Goal: Task Accomplishment & Management: Complete application form

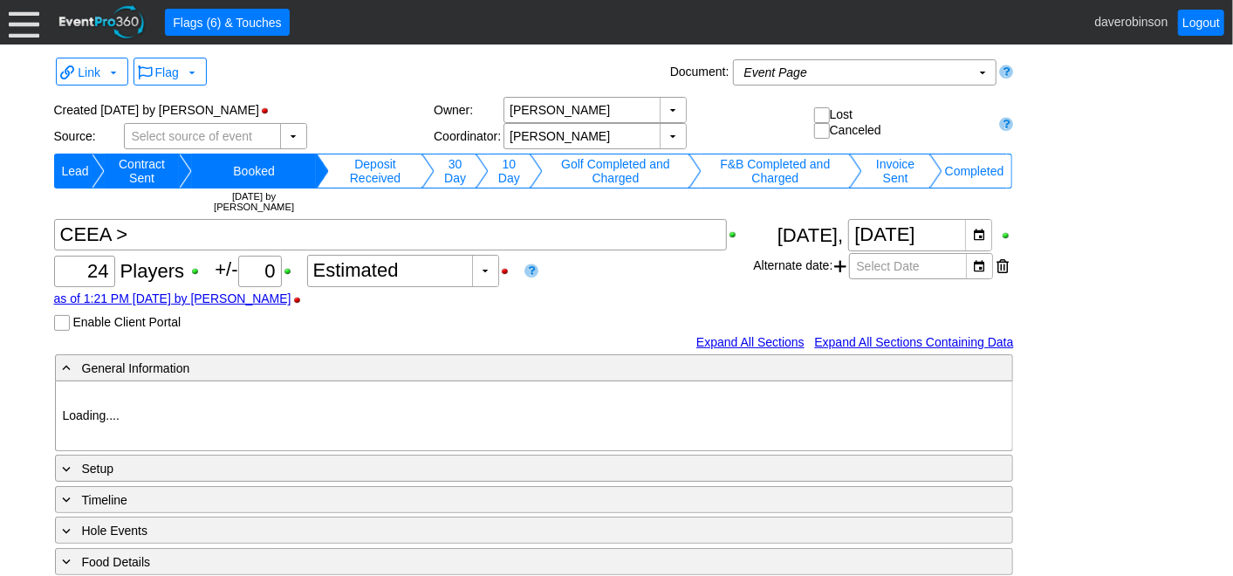
type input "Heritage Pointe Golf Club"
type input "Corporate Tournament"
type input "Scramble"
type input "Black"
type input "Red"
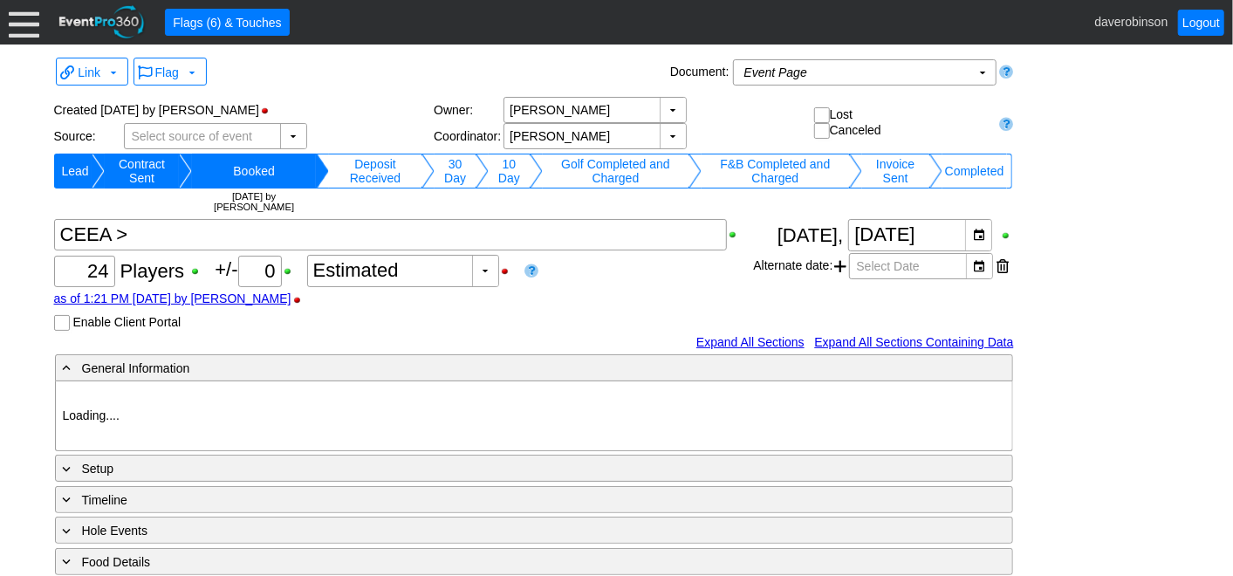
type input "1127815"
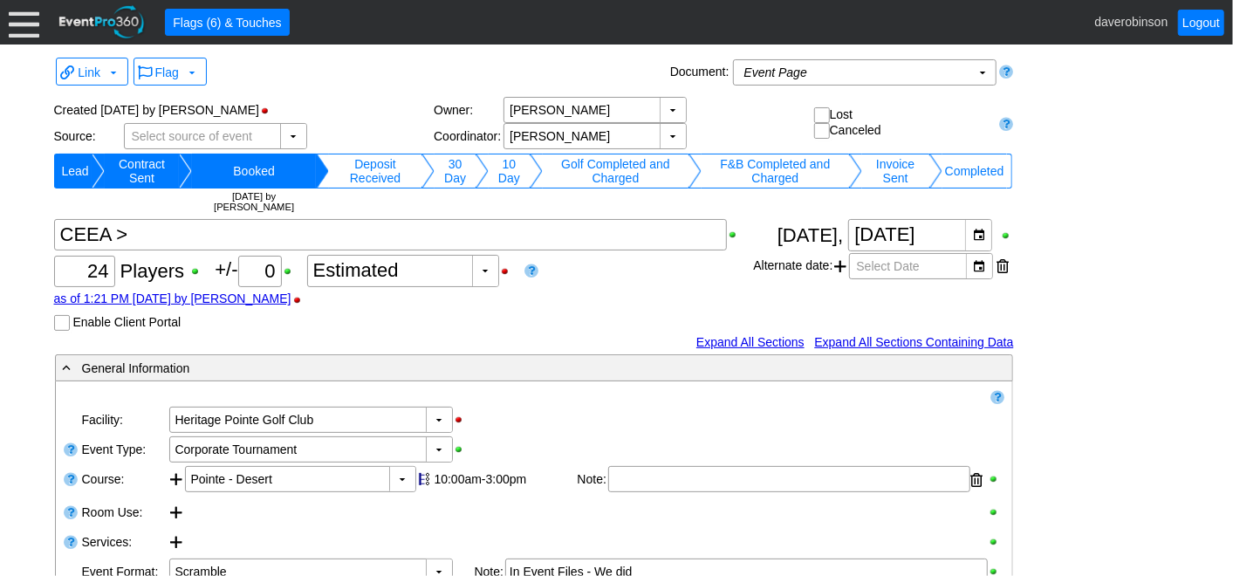
click at [32, 25] on div at bounding box center [24, 22] width 31 height 31
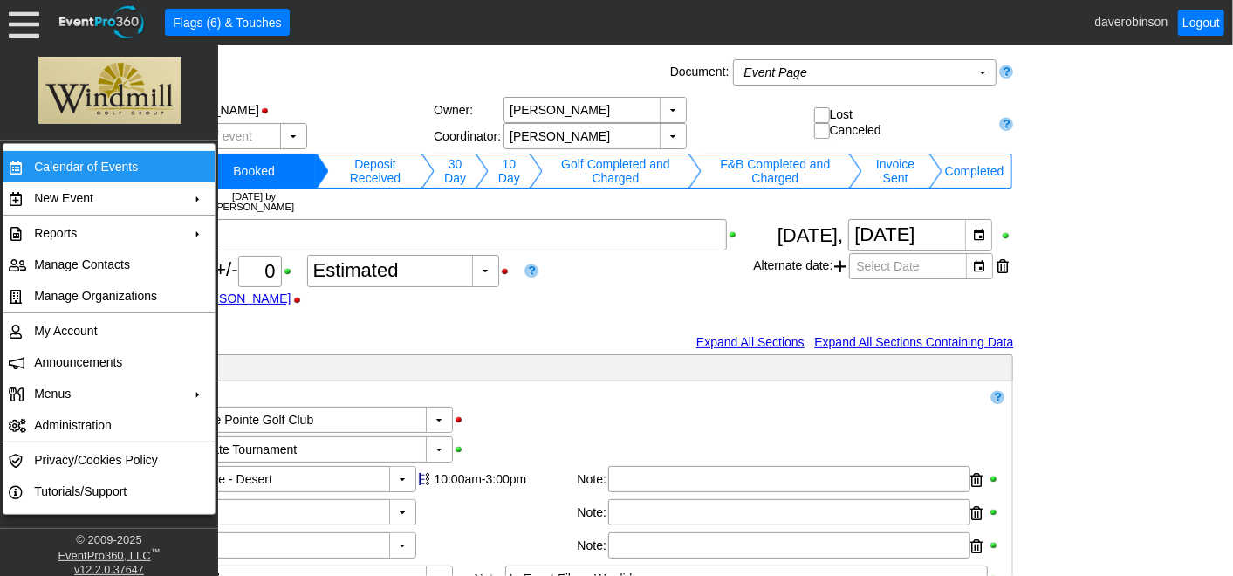
click at [105, 161] on td "Calendar of Events" at bounding box center [105, 166] width 156 height 31
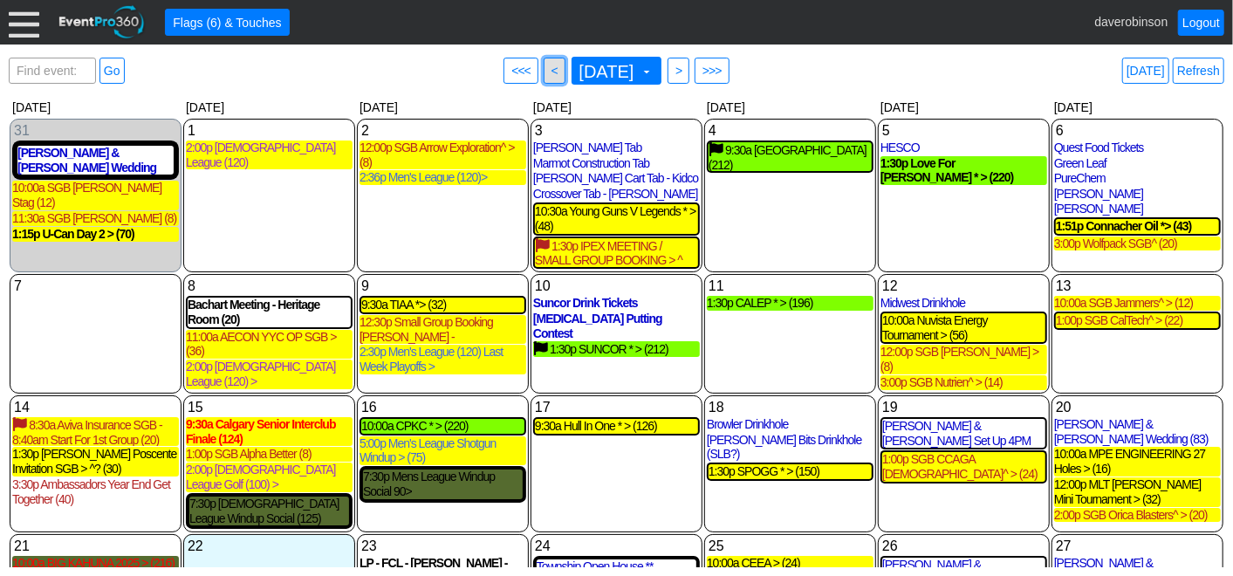
click at [548, 69] on span "<" at bounding box center [554, 70] width 13 height 17
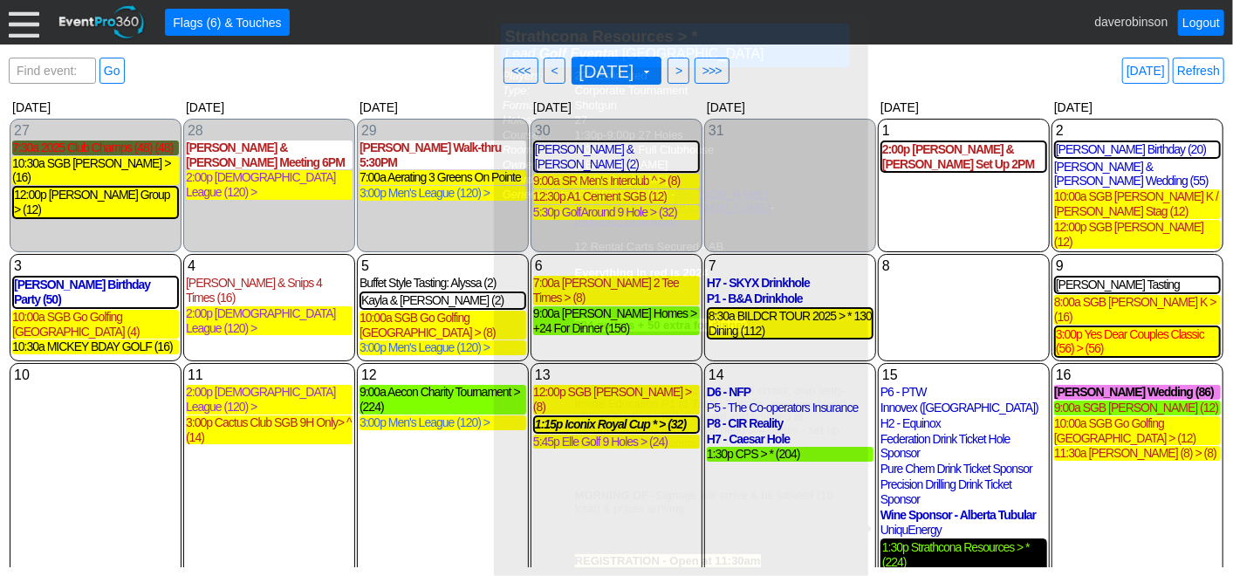
click at [981, 540] on div "1:30p Strathcona Resources > * (224)" at bounding box center [963, 555] width 163 height 30
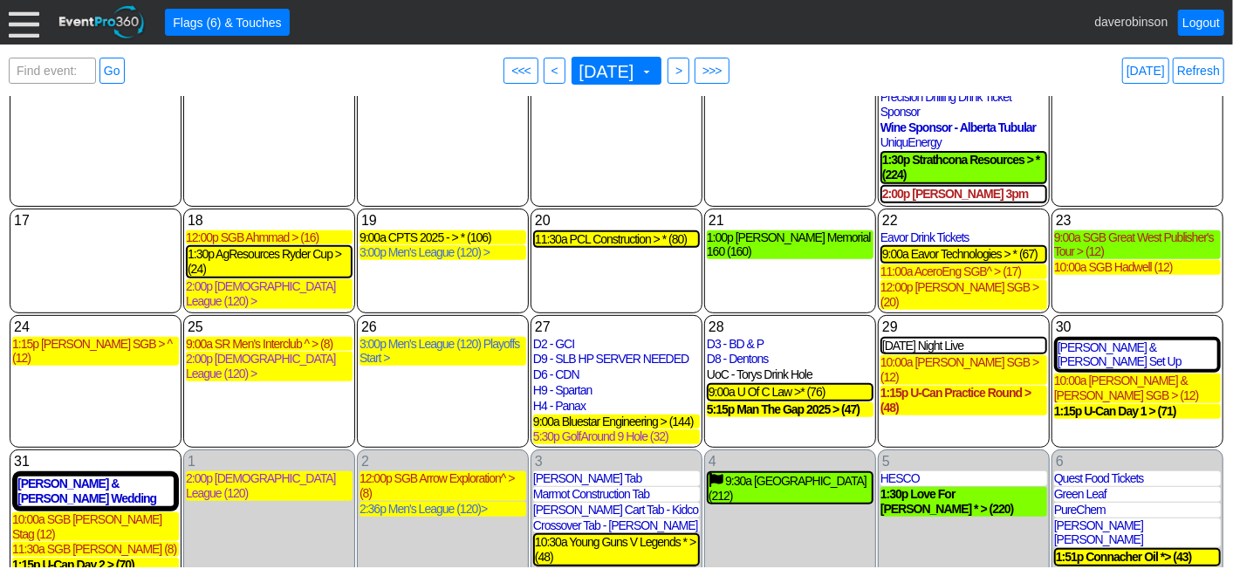
scroll to position [388, 0]
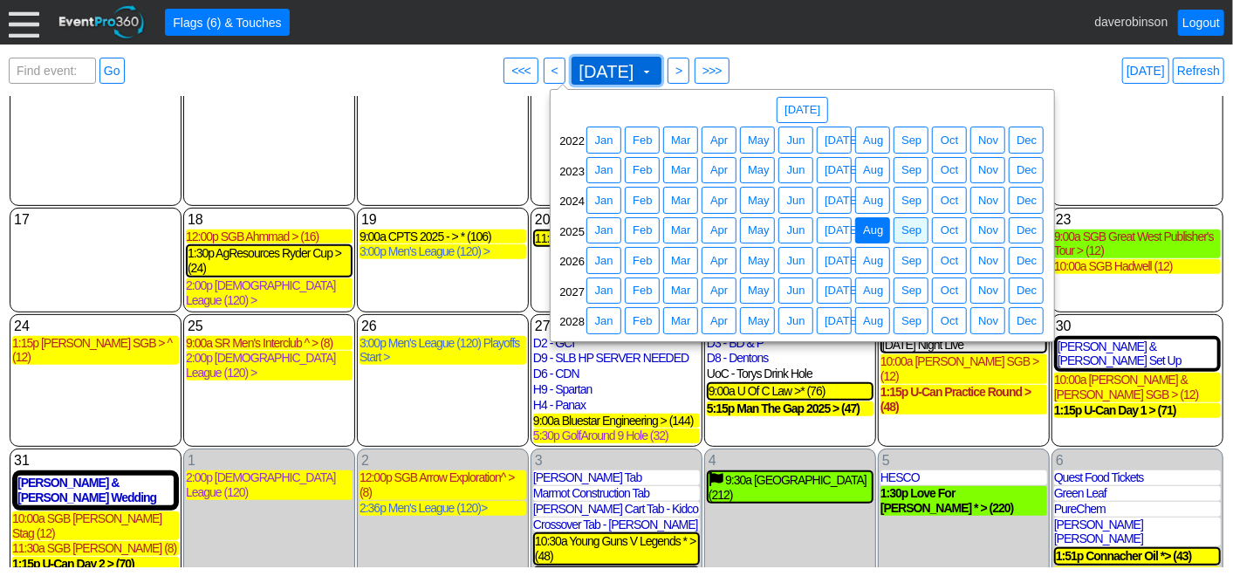
click at [661, 79] on span "[DATE] ▼" at bounding box center [617, 71] width 91 height 28
click at [912, 236] on span "Sep" at bounding box center [911, 230] width 27 height 17
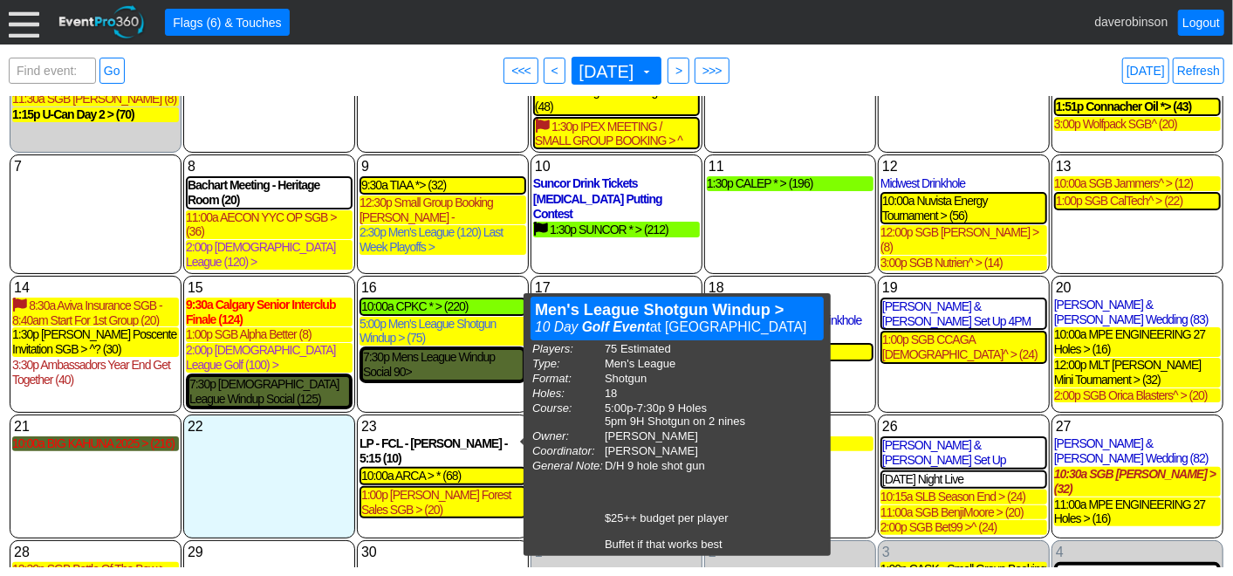
scroll to position [121, 0]
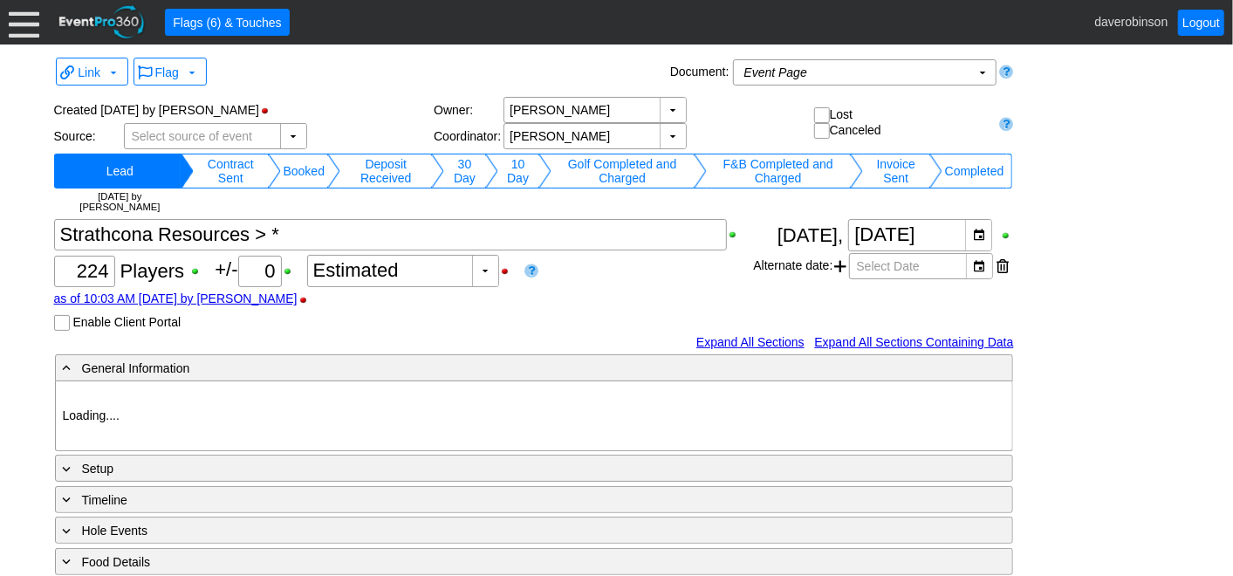
type input "Heritage Pointe Golf Club"
type input "Corporate Tournament"
type input "Scramble"
type input "Shotgun"
type input "Black"
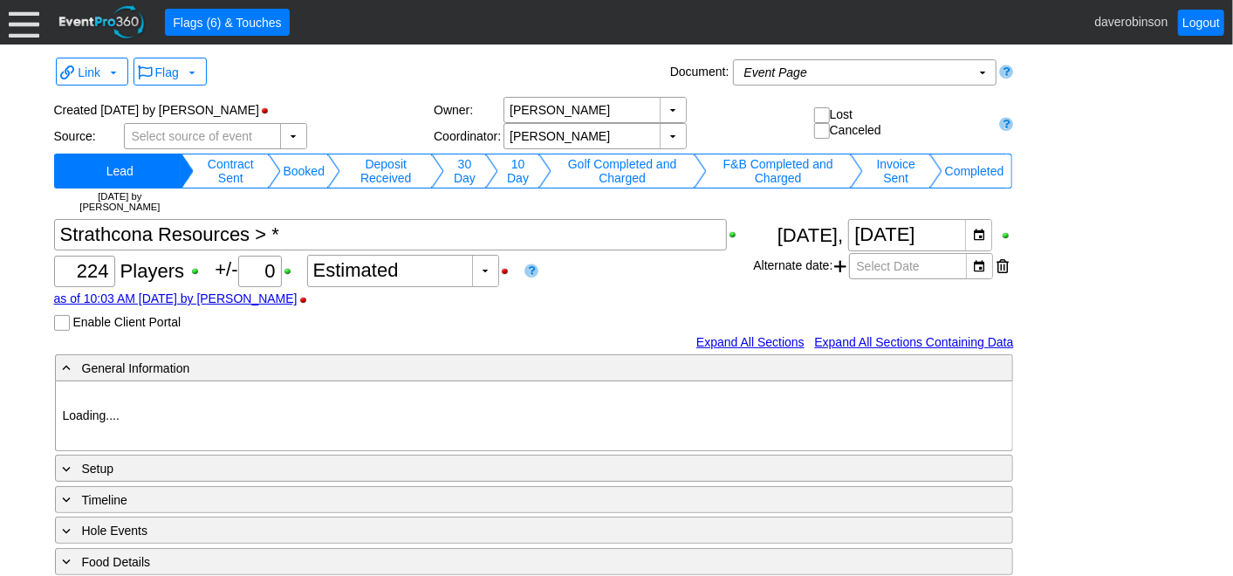
type input "Red"
type input "1039882"
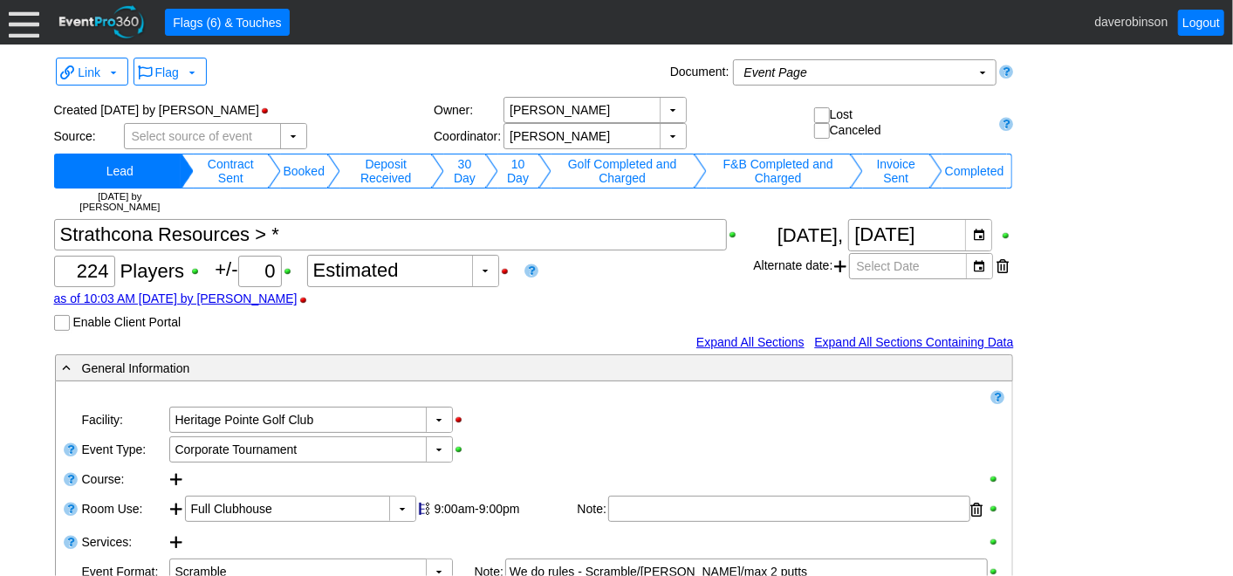
click at [982, 179] on td "Completed" at bounding box center [974, 171] width 65 height 35
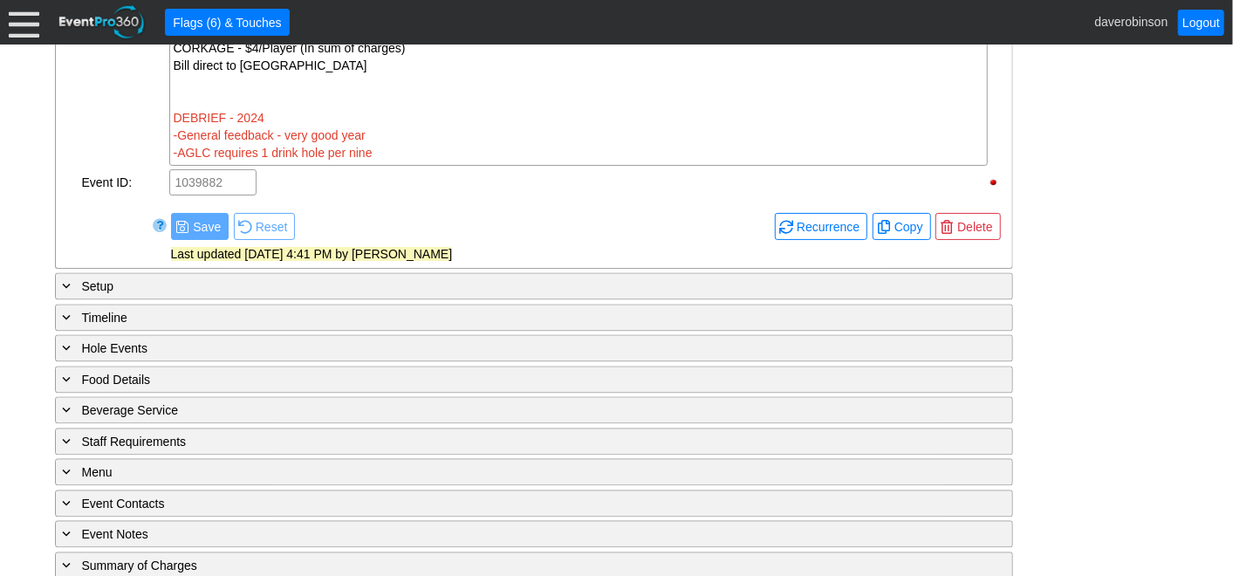
scroll to position [1942, 0]
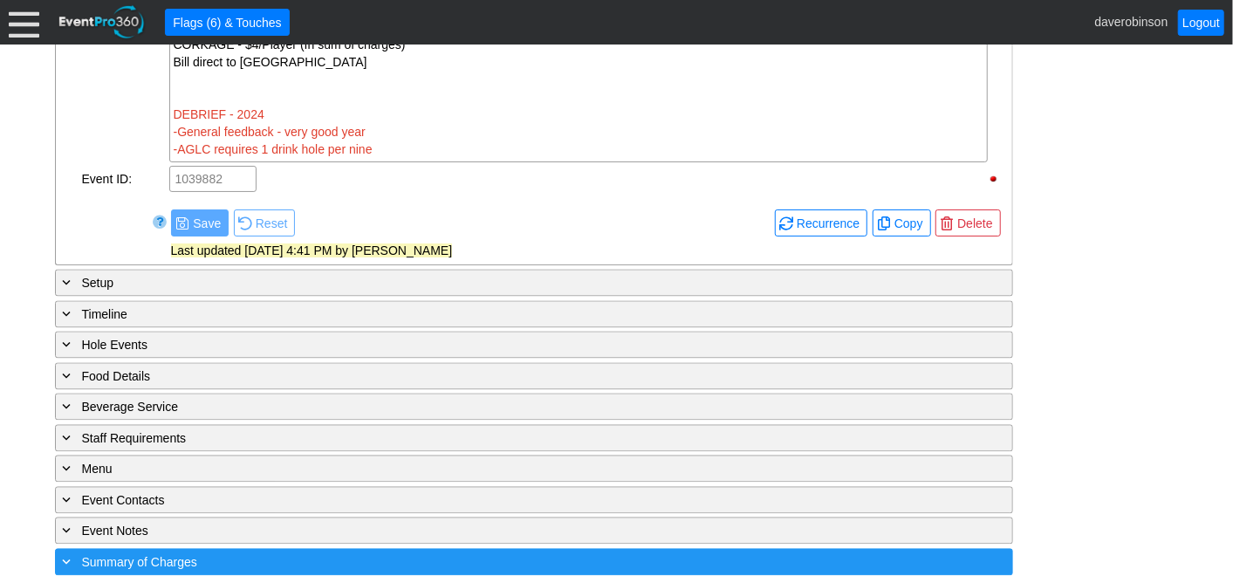
click at [300, 551] on div "+ Summary of Charges" at bounding box center [498, 561] width 878 height 20
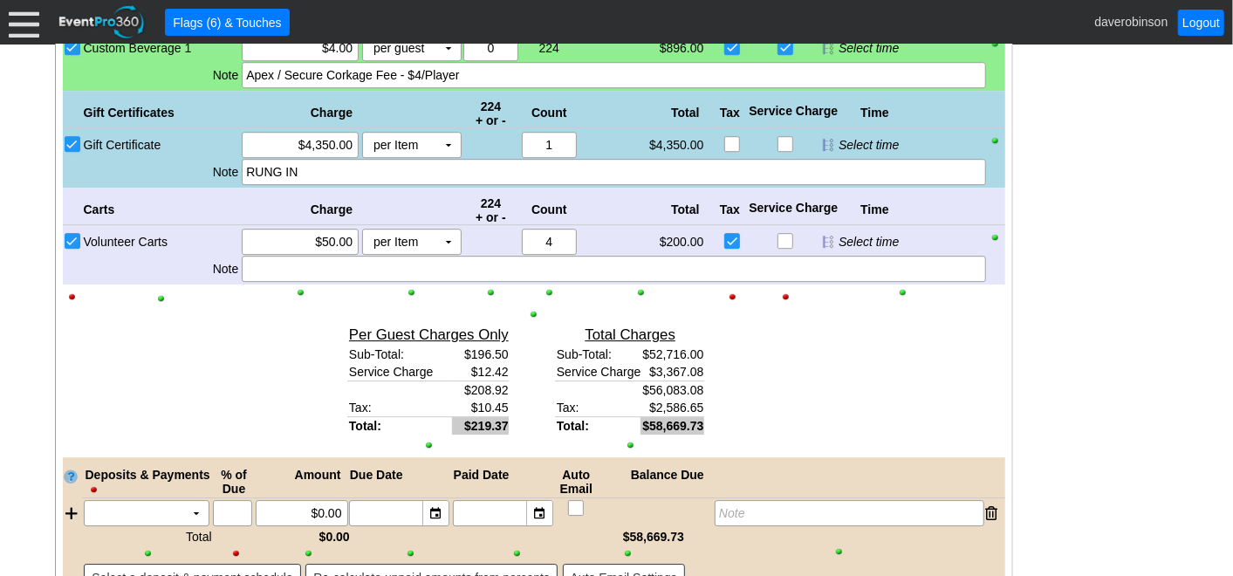
scroll to position [3095, 0]
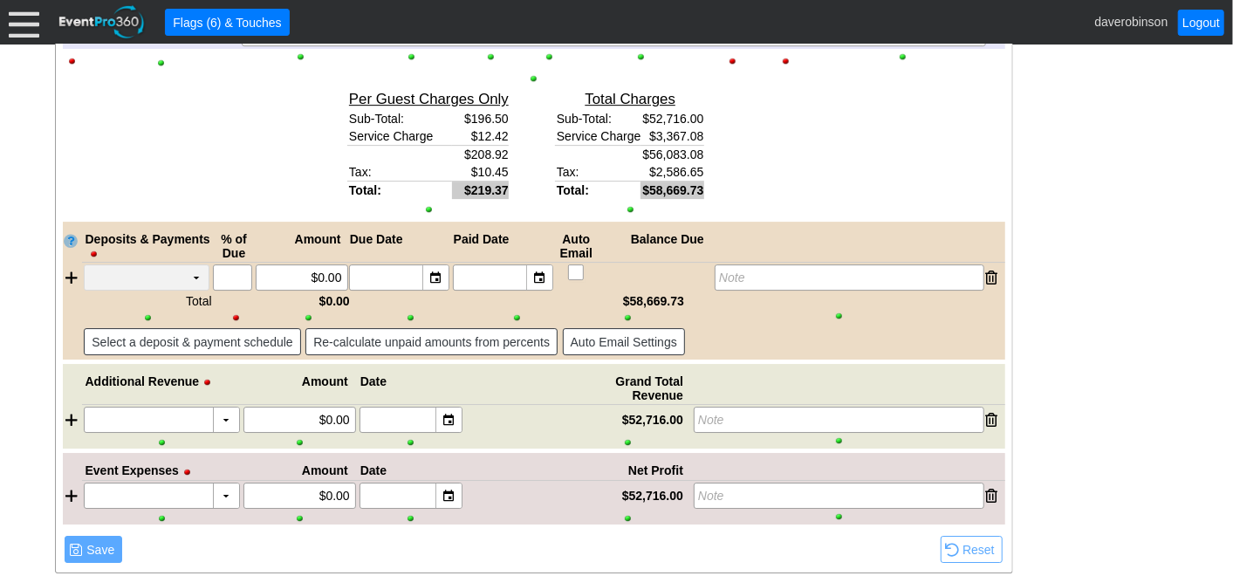
click at [189, 265] on td "▼" at bounding box center [196, 277] width 24 height 24
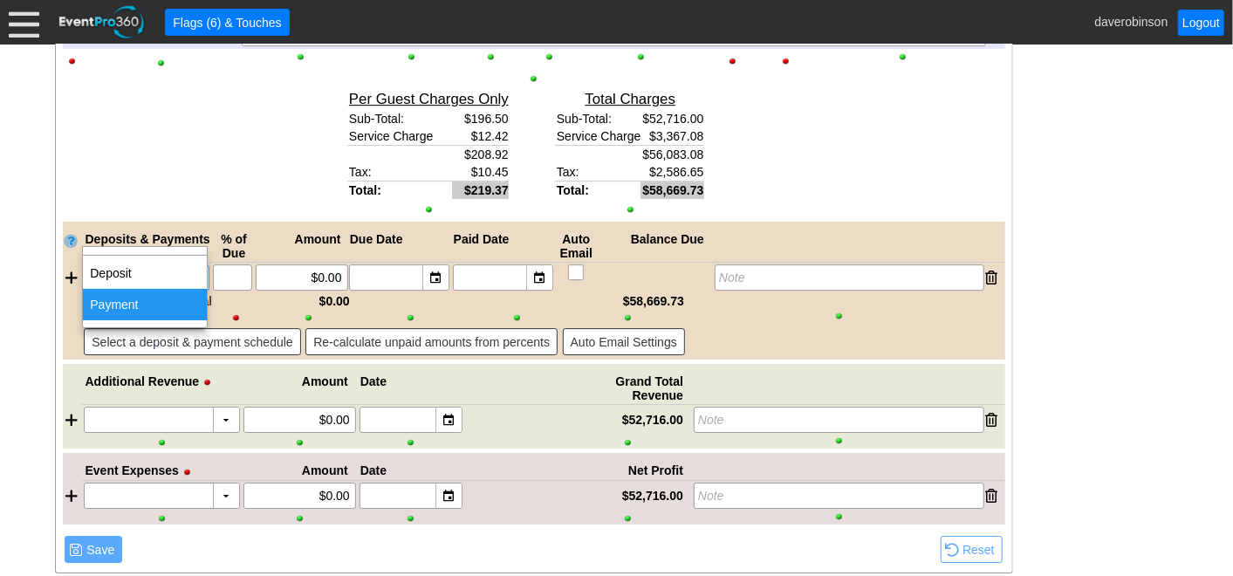
click at [175, 298] on td "Payment" at bounding box center [145, 304] width 124 height 31
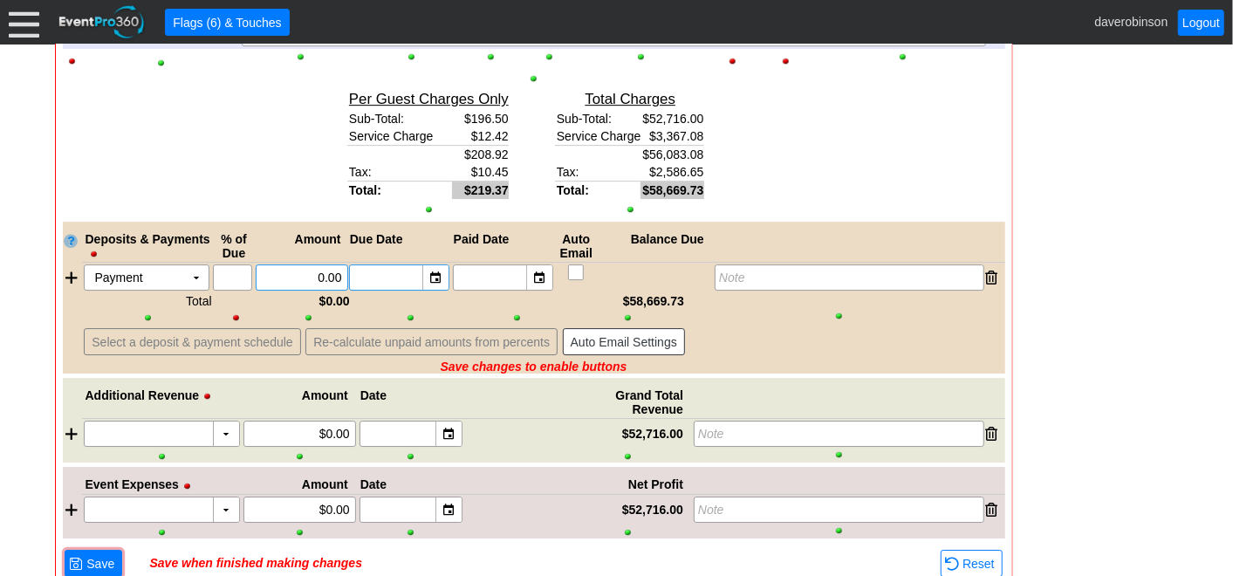
drag, startPoint x: 284, startPoint y: 234, endPoint x: 371, endPoint y: 232, distance: 86.4
click at [371, 264] on div "Payment Χ ▼ Χ Χ 0.00 ▼ Χ ▼ Χ Note" at bounding box center [543, 277] width 923 height 26
type input "$58,669.73"
click at [531, 265] on div "▼" at bounding box center [539, 277] width 26 height 24
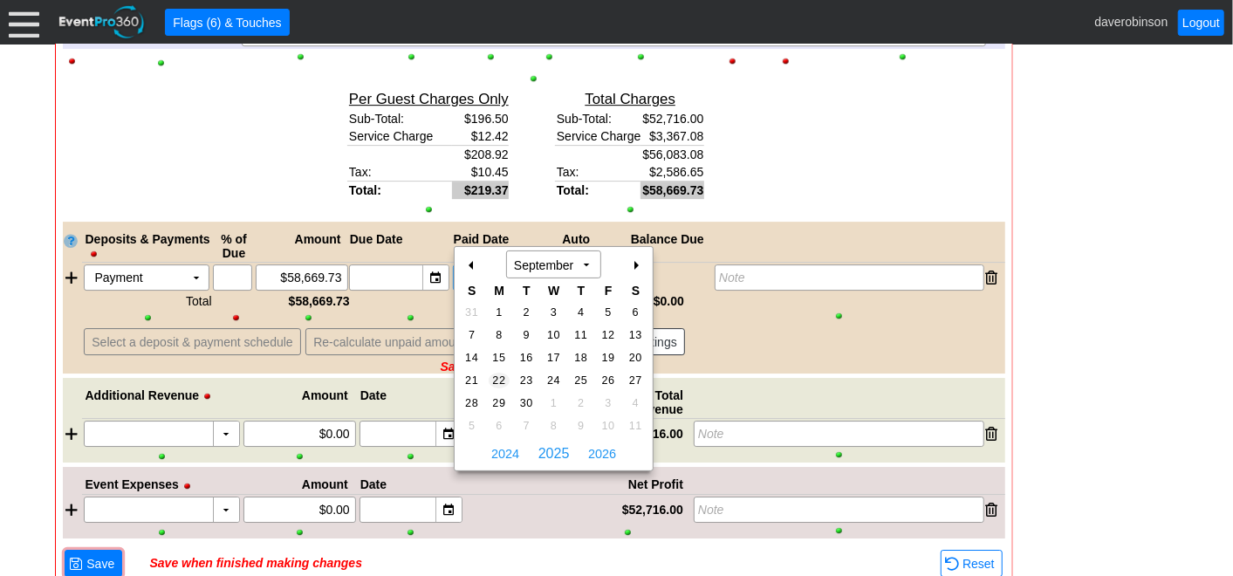
click at [504, 380] on span "22" at bounding box center [499, 381] width 20 height 16
type input "9/22/2025"
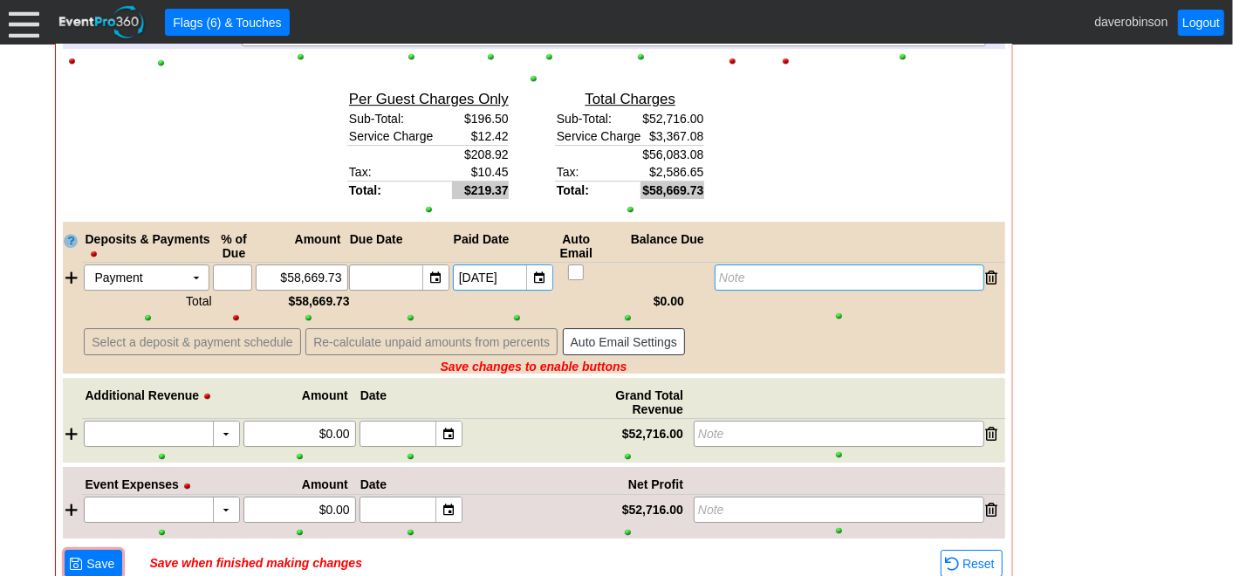
click at [750, 264] on div "Note" at bounding box center [849, 277] width 269 height 26
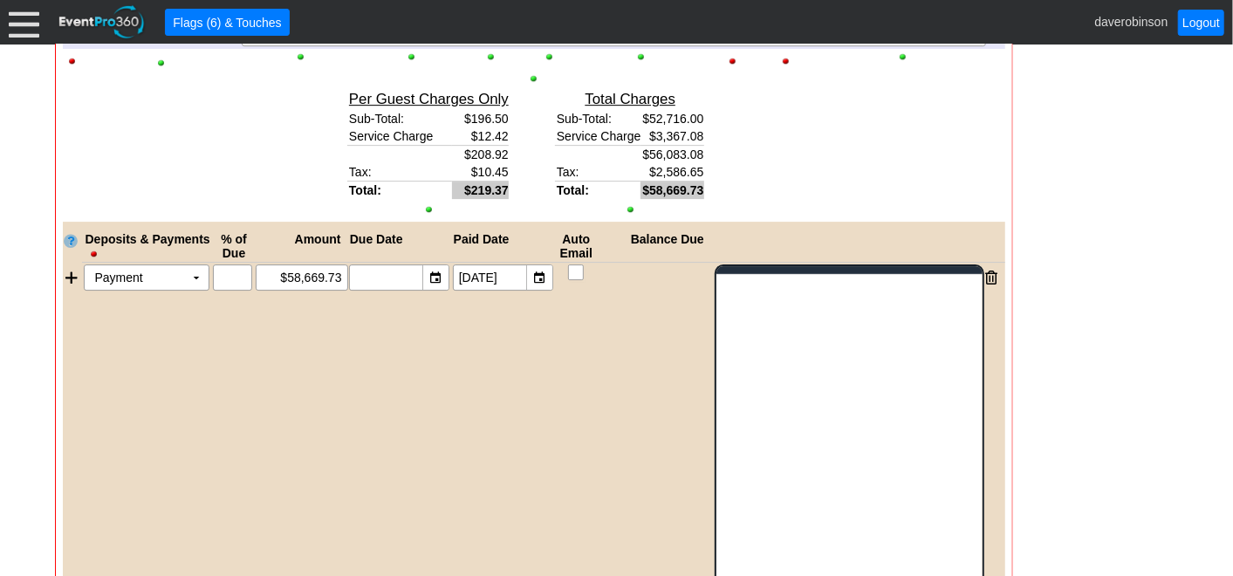
scroll to position [0, 0]
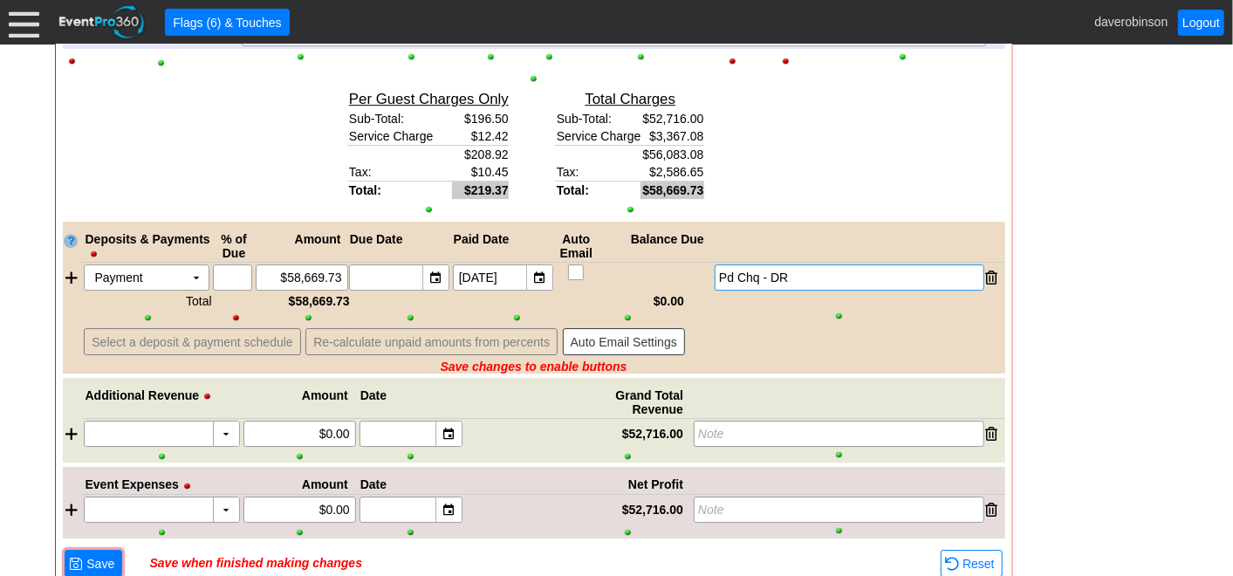
click at [83, 555] on span "Save" at bounding box center [100, 563] width 35 height 17
